Goal: Find specific page/section: Find specific page/section

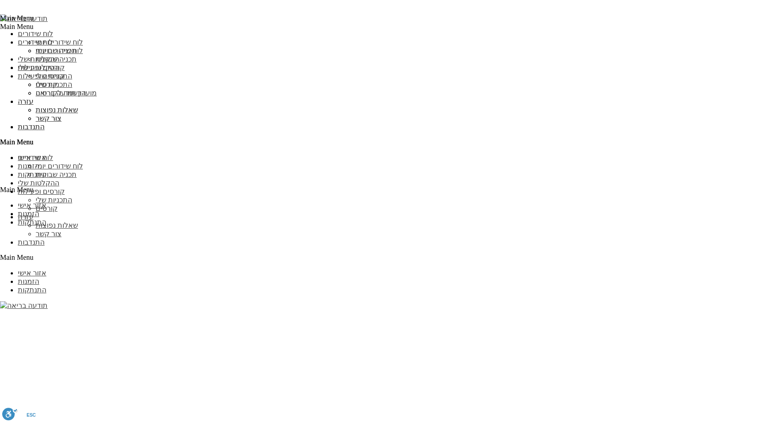
scroll to position [1899, 0]
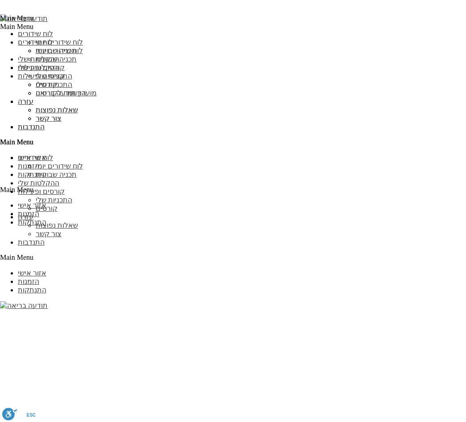
scroll to position [902, 8]
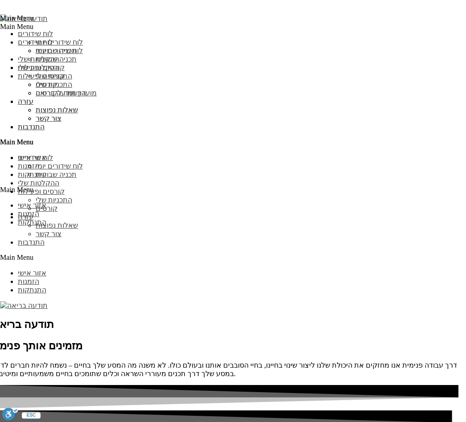
scroll to position [1089, 8]
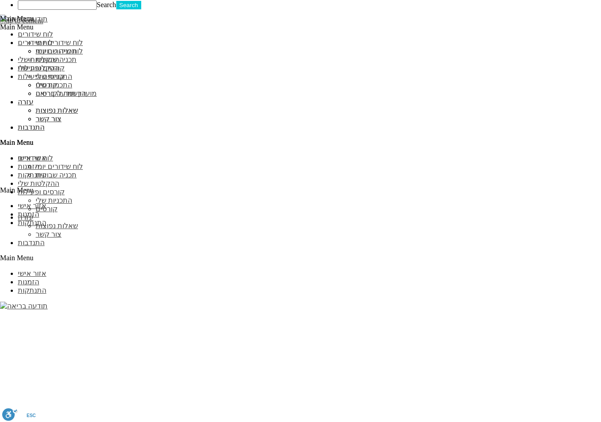
scroll to position [866, 0]
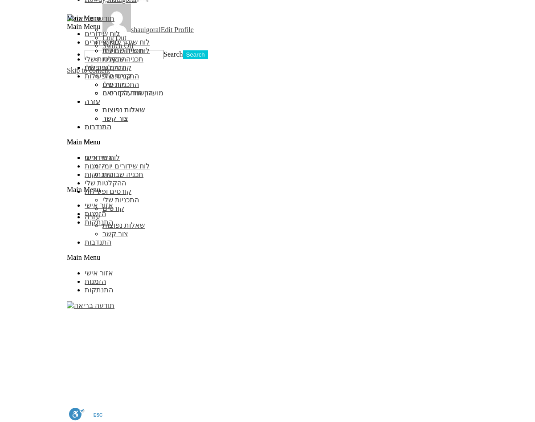
scroll to position [817, 0]
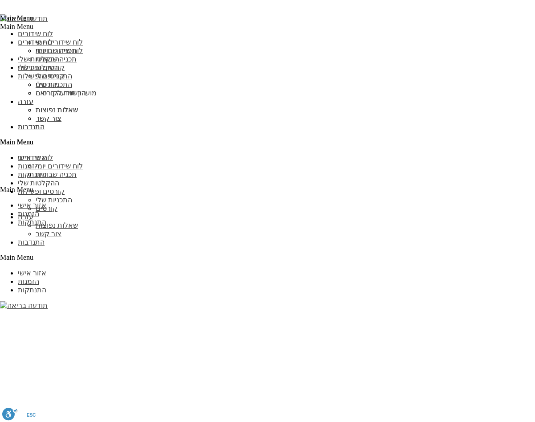
scroll to position [1153, 0]
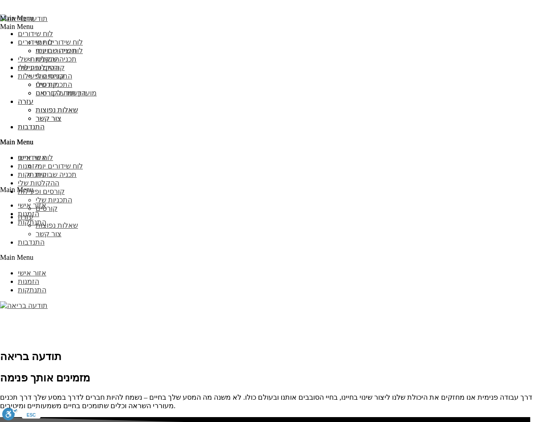
scroll to position [887, 0]
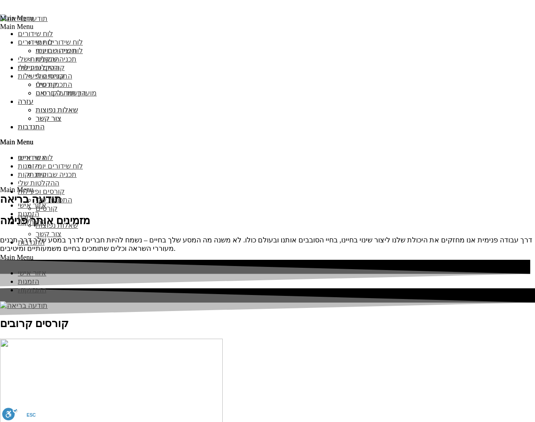
scroll to position [1179, 0]
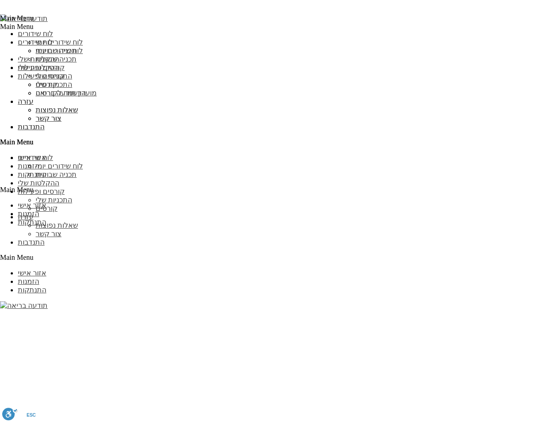
scroll to position [841, 0]
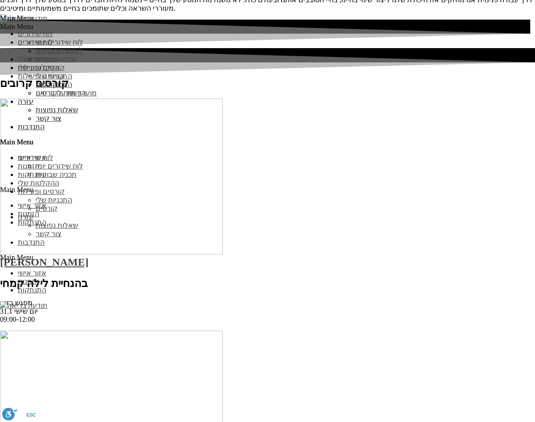
scroll to position [1295, 0]
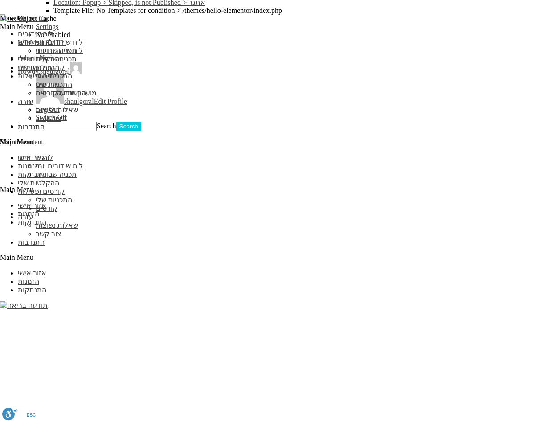
scroll to position [765, 0]
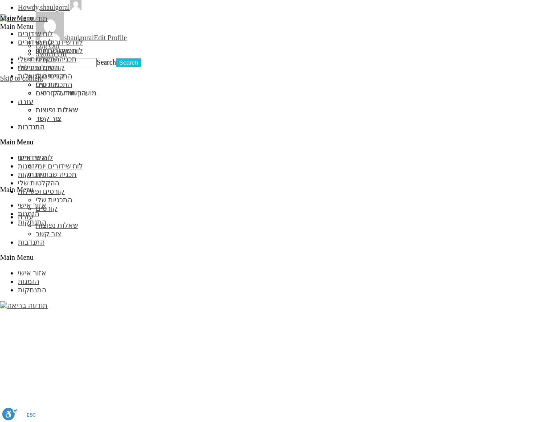
scroll to position [857, 0]
